Goal: Task Accomplishment & Management: Complete application form

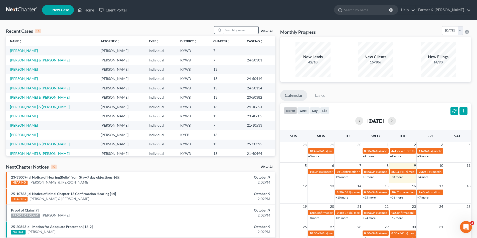
click at [226, 29] on input "search" at bounding box center [240, 30] width 35 height 7
click at [246, 33] on input "search" at bounding box center [240, 30] width 35 height 7
paste input "25-50370"
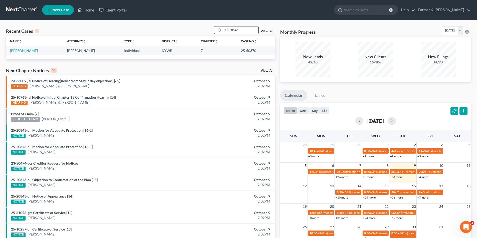
click at [243, 32] on input "25-50370" at bounding box center [240, 30] width 35 height 7
paste input "April Grigsby"
click at [241, 32] on input "April Grigsby" at bounding box center [240, 30] width 35 height 7
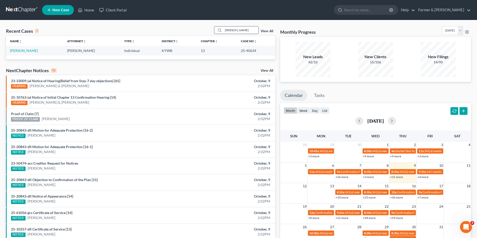
click at [242, 31] on input "April Grigsby" at bounding box center [240, 30] width 35 height 7
click at [242, 30] on input "April Grigsby" at bounding box center [240, 30] width 35 height 7
paste input "Jeffry Walker"
type input "Jeffry Walker"
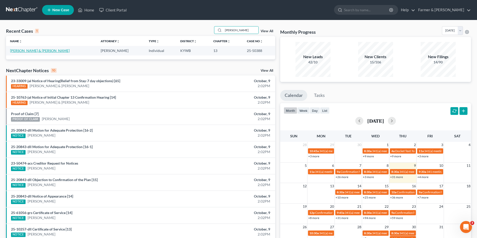
click at [36, 50] on link "[PERSON_NAME] & [PERSON_NAME]" at bounding box center [40, 51] width 60 height 4
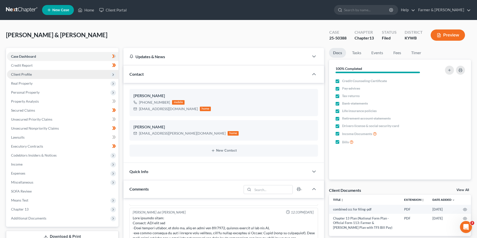
click at [26, 75] on span "Client Profile" at bounding box center [21, 74] width 21 height 4
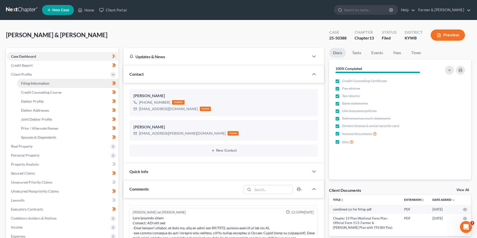
click at [34, 86] on link "Filing Information" at bounding box center [67, 83] width 101 height 9
select select "1"
select select "3"
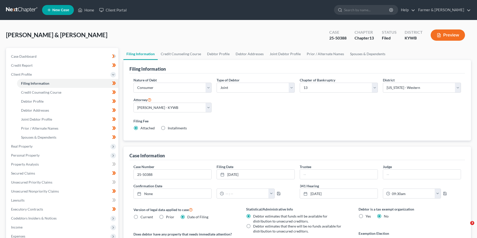
select select "1"
select select "3"
select select "33"
select select "2"
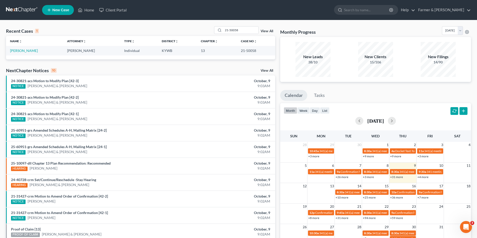
click at [19, 5] on nav "Home New Case Client Portal Farmer & Wright joe@farmerwright.com My Account Set…" at bounding box center [238, 10] width 477 height 20
click at [21, 8] on link at bounding box center [22, 10] width 32 height 9
